Goal: Navigation & Orientation: Find specific page/section

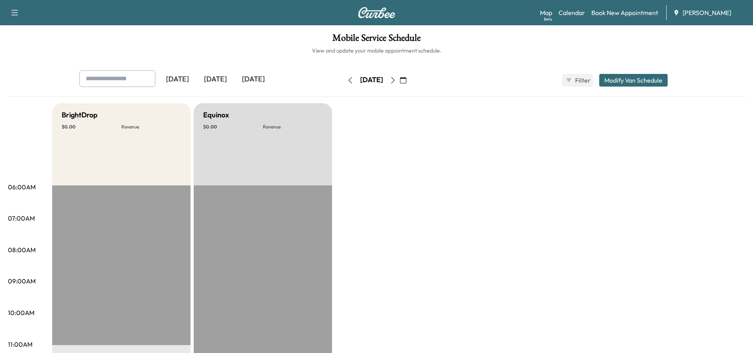
click at [347, 81] on icon "button" at bounding box center [350, 80] width 6 height 6
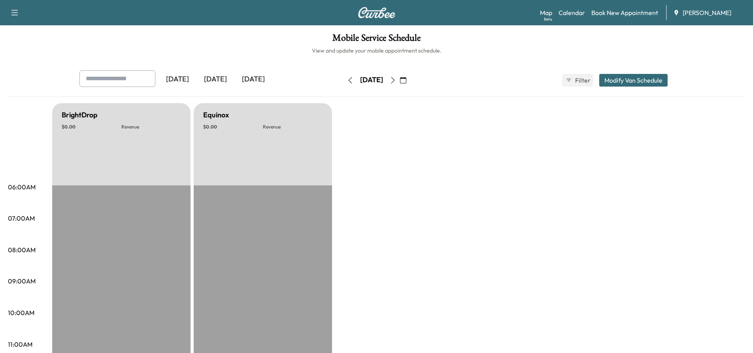
click at [400, 84] on button "button" at bounding box center [392, 80] width 13 height 13
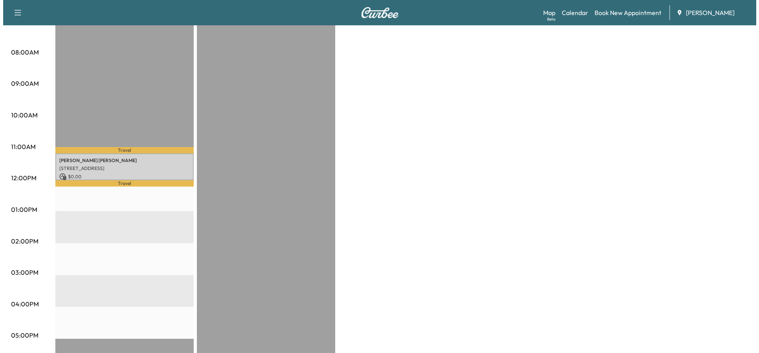
scroll to position [237, 0]
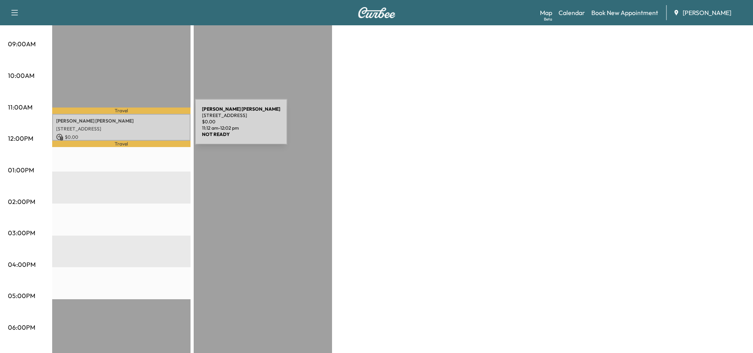
click at [136, 127] on p "[STREET_ADDRESS]" at bounding box center [121, 129] width 130 height 6
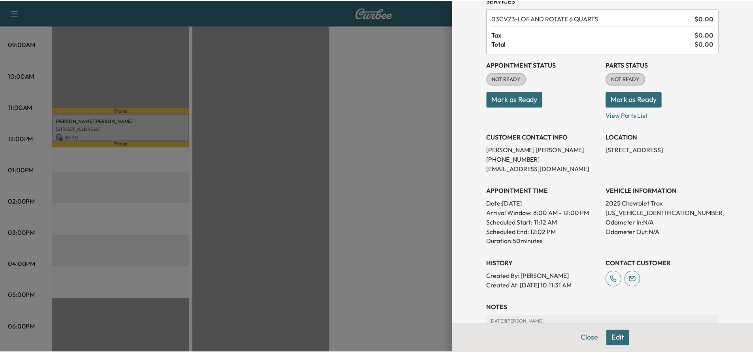
scroll to position [0, 0]
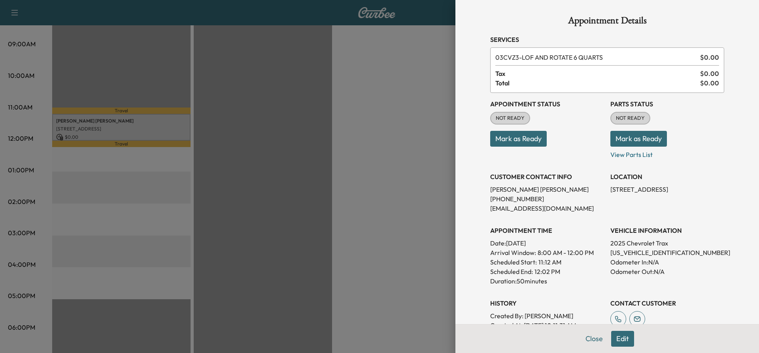
click at [98, 130] on div at bounding box center [379, 176] width 759 height 353
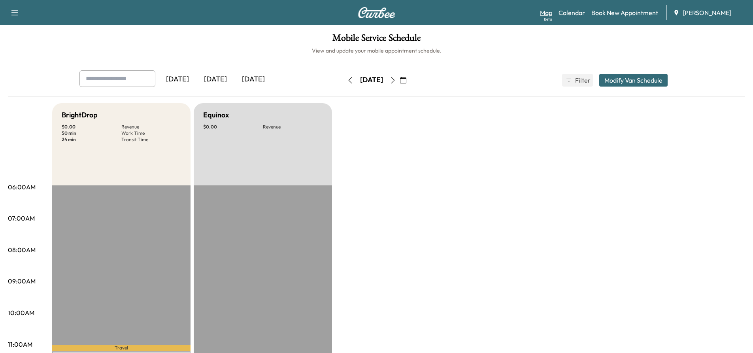
click at [544, 8] on link "Map Beta" at bounding box center [546, 12] width 12 height 9
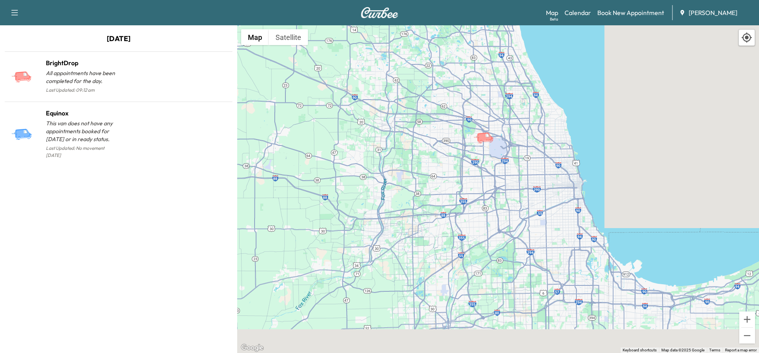
drag, startPoint x: 682, startPoint y: 301, endPoint x: 637, endPoint y: 175, distance: 134.3
click at [637, 175] on div "To activate drag with keyboard, press Alt + Enter. Once in keyboard drag state,…" at bounding box center [498, 189] width 522 height 328
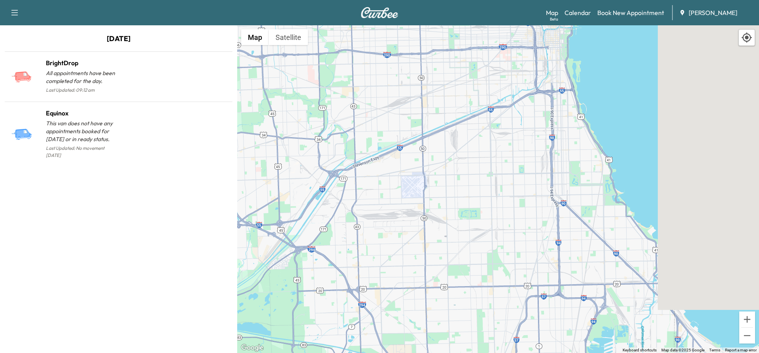
drag, startPoint x: 557, startPoint y: 262, endPoint x: 759, endPoint y: 372, distance: 230.0
click at [753, 353] on html "Support Log Out Map Beta Calendar Book New Appointment Ray Chevrolet [DATE] Bri…" at bounding box center [379, 176] width 759 height 353
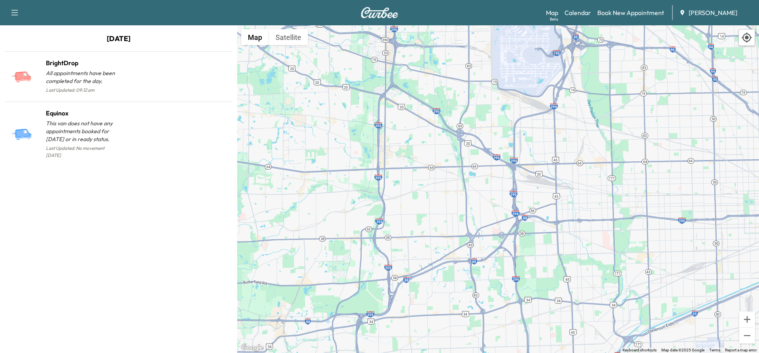
drag, startPoint x: 471, startPoint y: 215, endPoint x: 747, endPoint y: 372, distance: 317.3
click at [747, 353] on html "Support Log Out Map Beta Calendar Book New Appointment Ray Chevrolet [DATE] Bri…" at bounding box center [379, 176] width 759 height 353
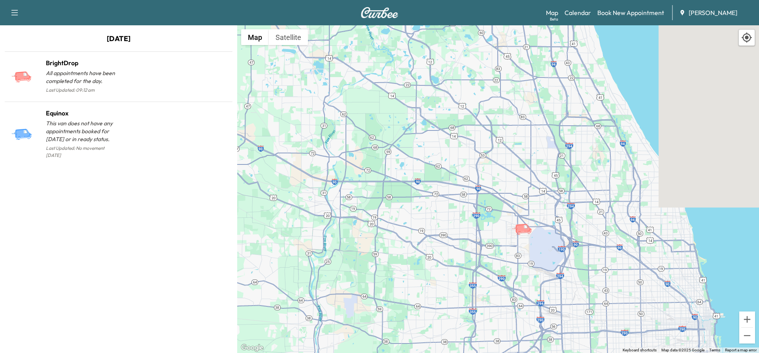
drag, startPoint x: 631, startPoint y: 59, endPoint x: 612, endPoint y: 202, distance: 144.7
click at [612, 202] on div "To activate drag with keyboard, press Alt + Enter. Once in keyboard drag state,…" at bounding box center [498, 189] width 522 height 328
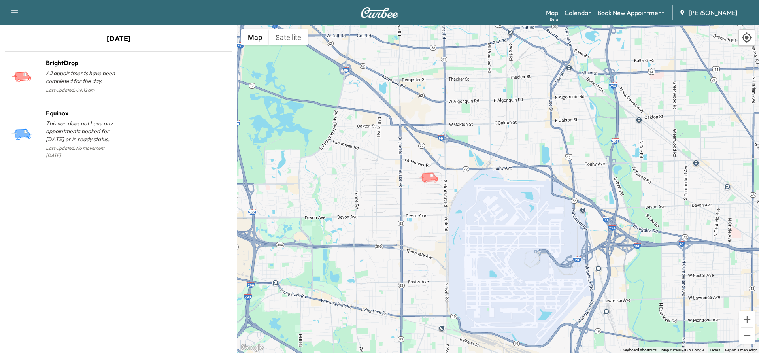
drag, startPoint x: 367, startPoint y: 213, endPoint x: 519, endPoint y: 100, distance: 188.8
click at [519, 100] on div "To activate drag with keyboard, press Alt + Enter. Once in keyboard drag state,…" at bounding box center [498, 189] width 522 height 328
